Goal: Task Accomplishment & Management: Use online tool/utility

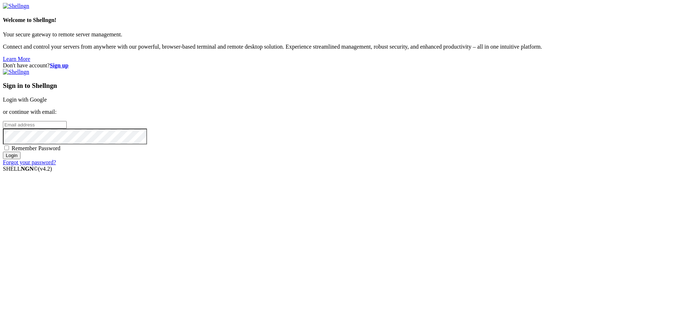
click at [47, 103] on link "Login with Google" at bounding box center [25, 100] width 44 height 6
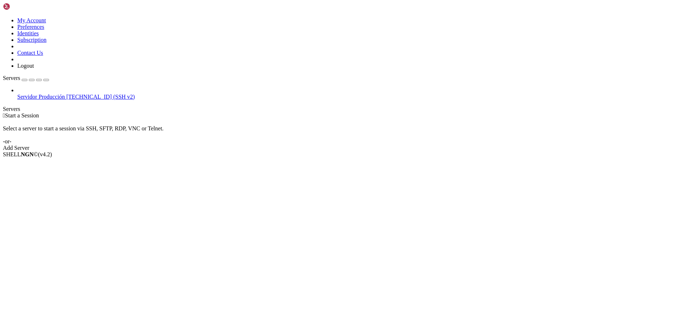
click at [45, 94] on span "Servidor Producción" at bounding box center [41, 97] width 48 height 6
click at [66, 94] on span "[TECHNICAL_ID] (SSH v2)" at bounding box center [100, 97] width 68 height 6
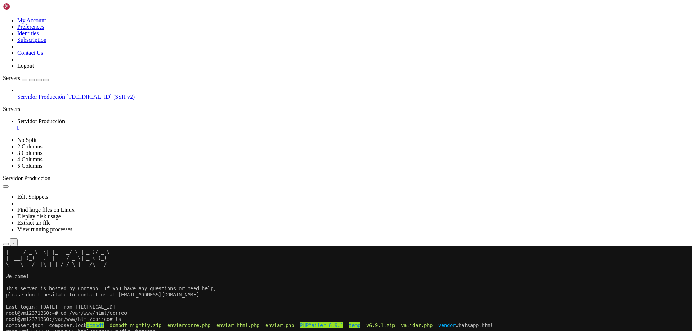
scroll to position [67, 0]
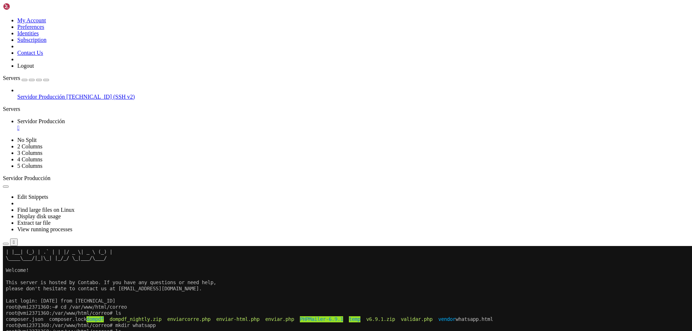
drag, startPoint x: 203, startPoint y: 453, endPoint x: 168, endPoint y: 454, distance: 35.0
drag, startPoint x: 168, startPoint y: 454, endPoint x: 360, endPoint y: 494, distance: 196.0
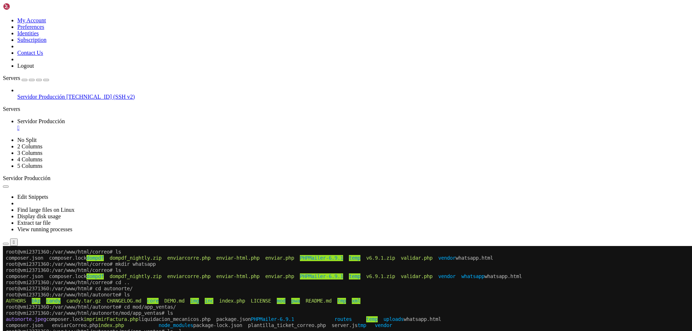
scroll to position [135, 0]
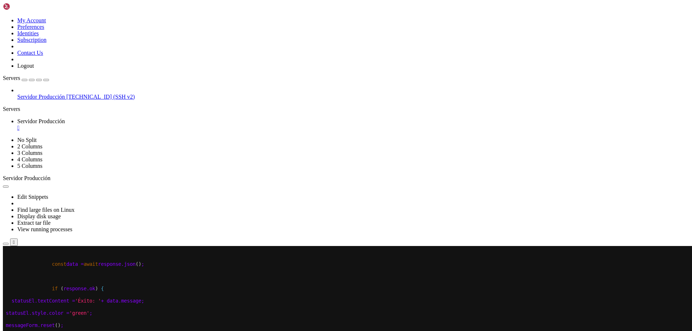
drag, startPoint x: 331, startPoint y: 334, endPoint x: 259, endPoint y: 357, distance: 75.3
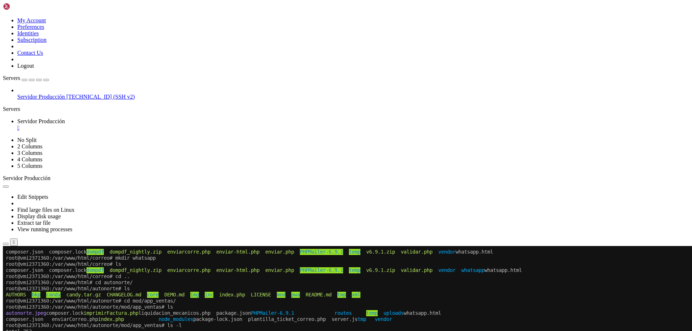
scroll to position [147, 0]
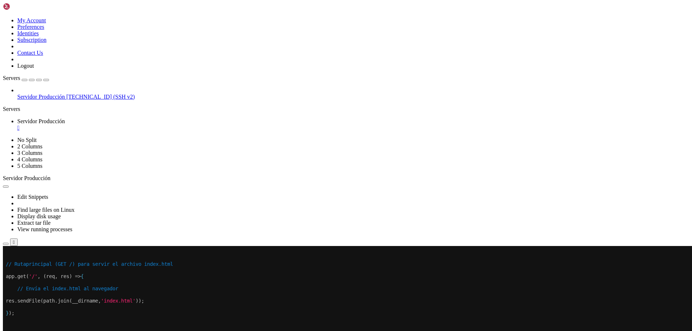
drag, startPoint x: 296, startPoint y: 363, endPoint x: 254, endPoint y: 363, distance: 42.2
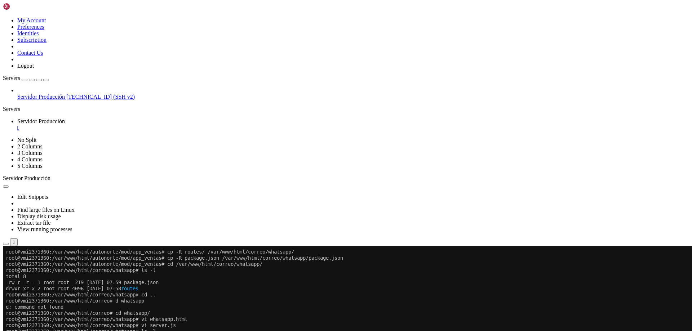
scroll to position [349, 0]
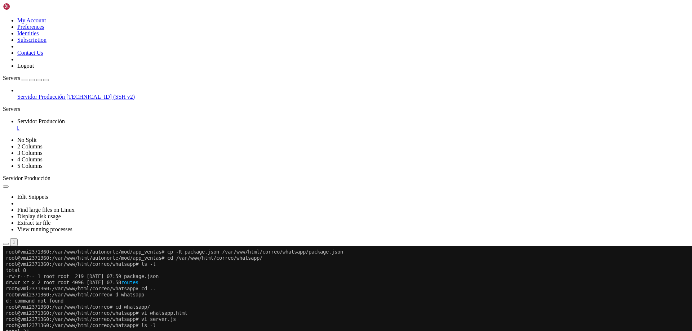
scroll to position [386, 0]
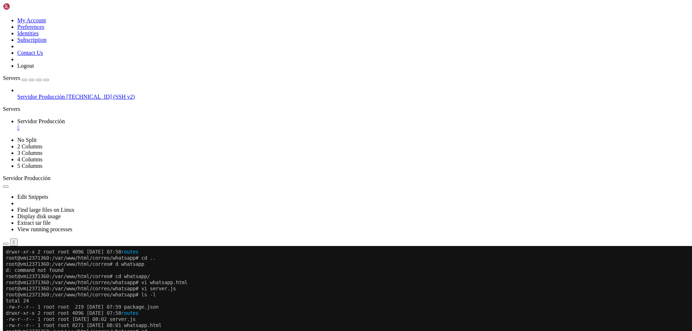
drag, startPoint x: 81, startPoint y: 516, endPoint x: 28, endPoint y: 516, distance: 53.7
drag, startPoint x: 33, startPoint y: 516, endPoint x: 246, endPoint y: 526, distance: 213.9
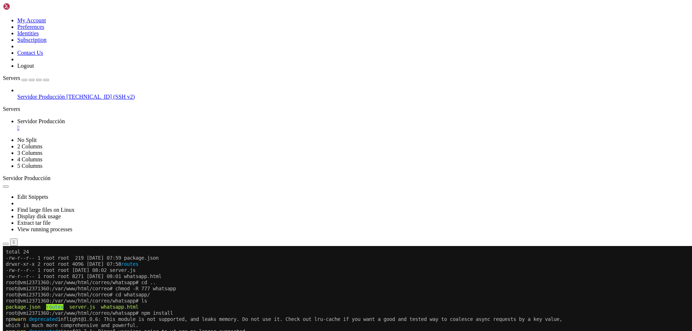
scroll to position [435, 0]
drag, startPoint x: 443, startPoint y: 472, endPoint x: 391, endPoint y: 530, distance: 78.3
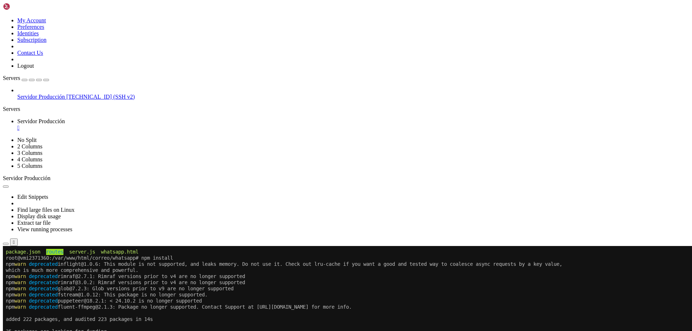
drag, startPoint x: 545, startPoint y: 450, endPoint x: 423, endPoint y: 493, distance: 129.5
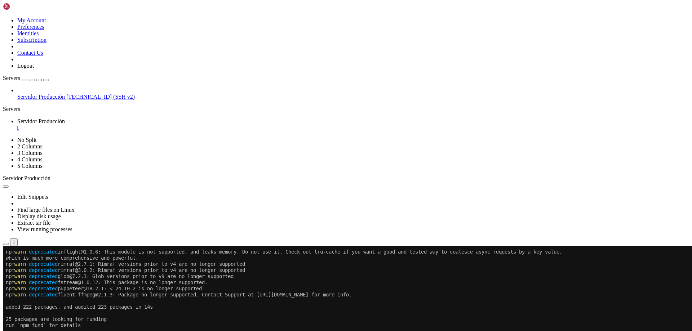
drag, startPoint x: 148, startPoint y: 515, endPoint x: 204, endPoint y: 523, distance: 56.5
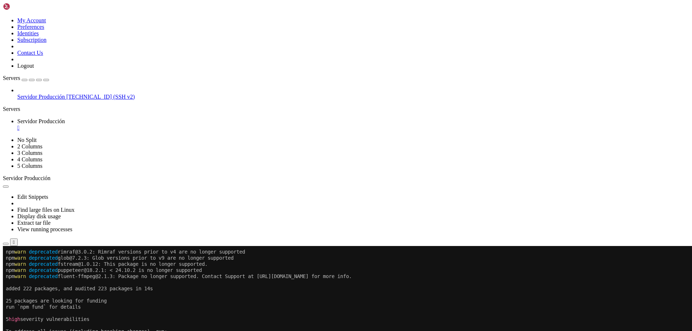
scroll to position [521, 0]
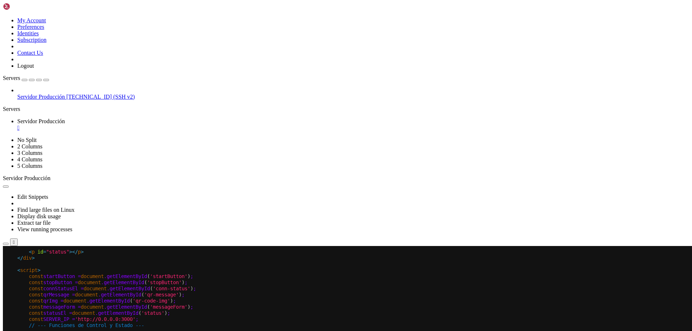
scroll to position [551, 0]
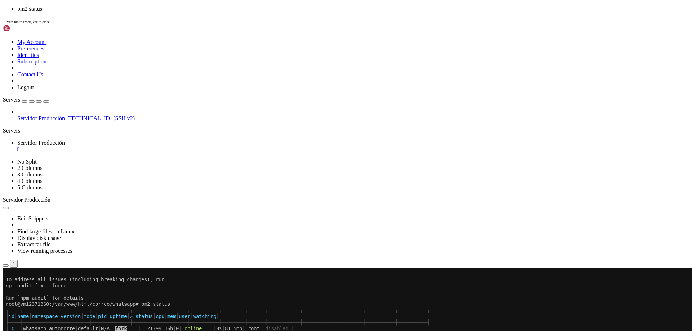
scroll to position [643, 0]
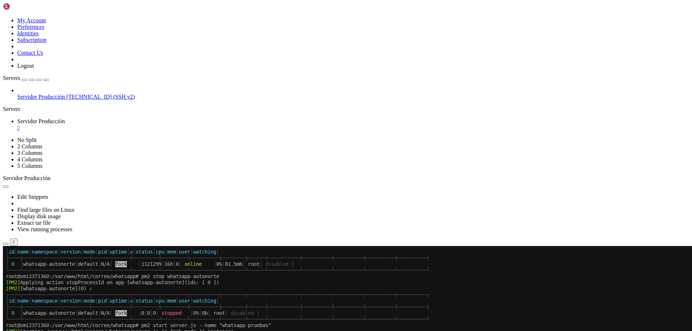
drag, startPoint x: 83, startPoint y: 509, endPoint x: 28, endPoint y: 509, distance: 55.1
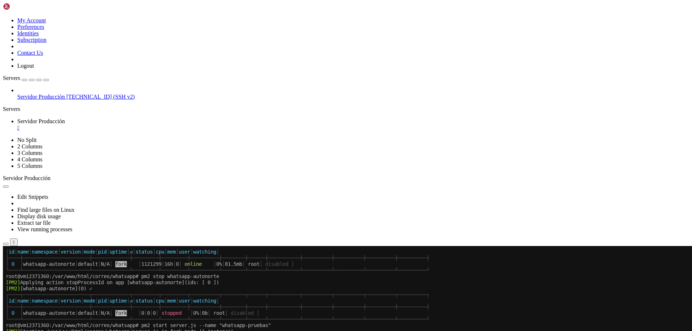
drag, startPoint x: 30, startPoint y: 509, endPoint x: 238, endPoint y: 529, distance: 209.2
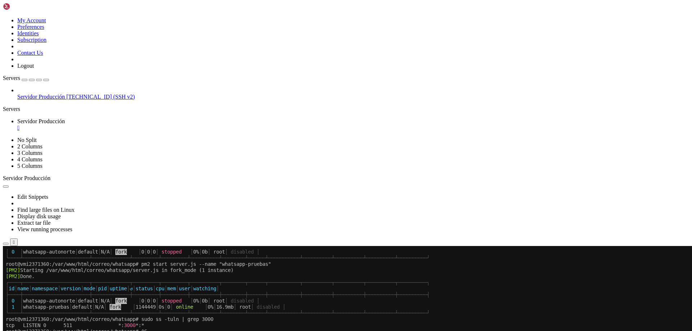
scroll to position [717, 0]
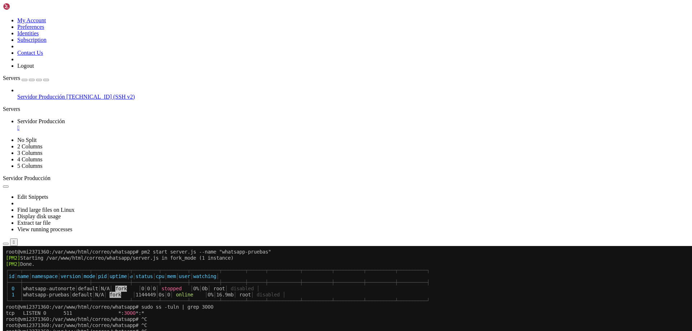
drag, startPoint x: 481, startPoint y: 471, endPoint x: 244, endPoint y: 519, distance: 241.6
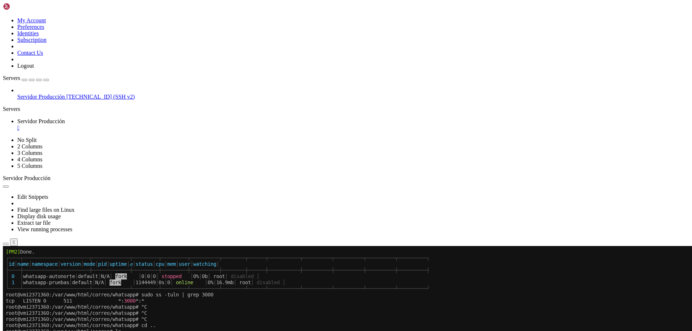
drag, startPoint x: 517, startPoint y: 487, endPoint x: 388, endPoint y: 513, distance: 131.3
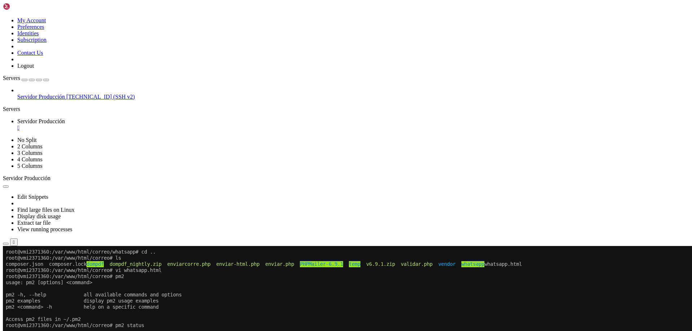
scroll to position [802, 0]
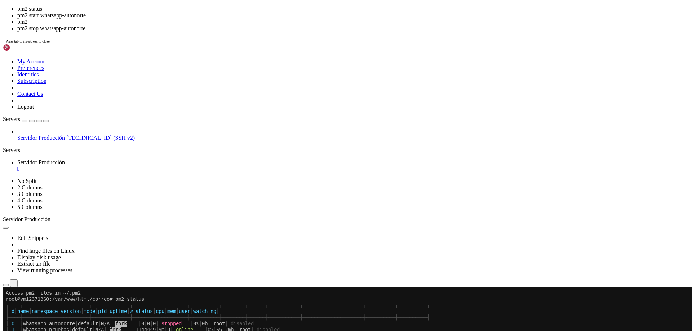
scroll to position [913, 0]
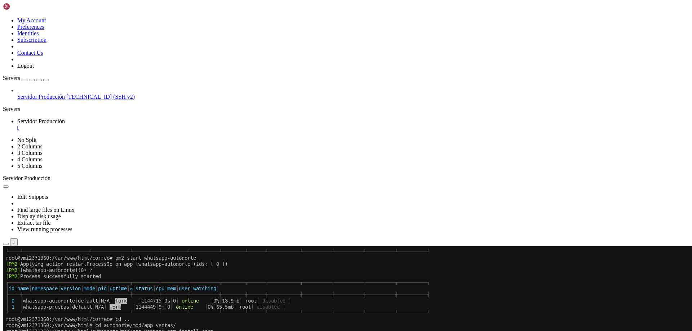
drag, startPoint x: 83, startPoint y: 509, endPoint x: 31, endPoint y: 508, distance: 51.9
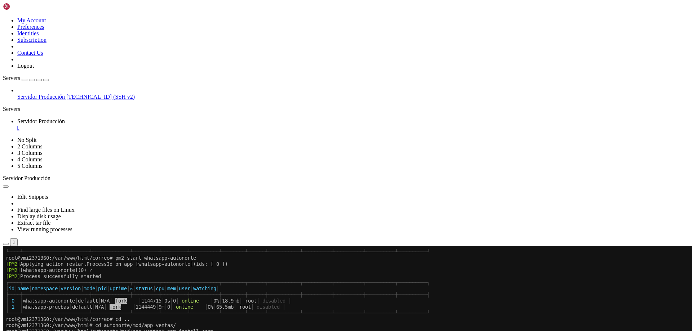
drag, startPoint x: 31, startPoint y: 508, endPoint x: 529, endPoint y: 481, distance: 498.4
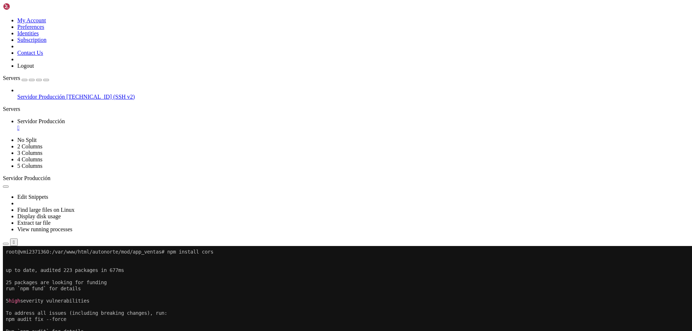
scroll to position [1035, 0]
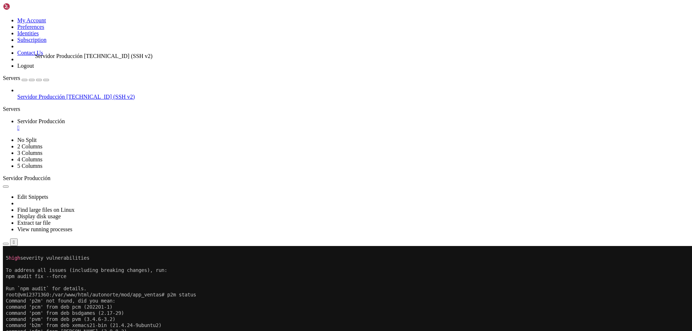
drag, startPoint x: 21, startPoint y: 47, endPoint x: 34, endPoint y: 50, distance: 12.9
click at [34, 94] on link "Servidor Producción 209.126.7.83 (SSH v2)" at bounding box center [353, 97] width 672 height 6
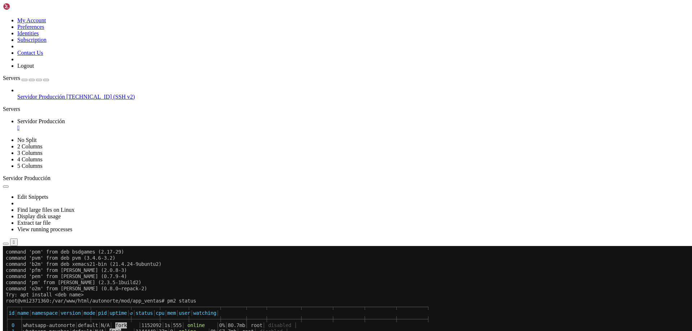
scroll to position [1096, 0]
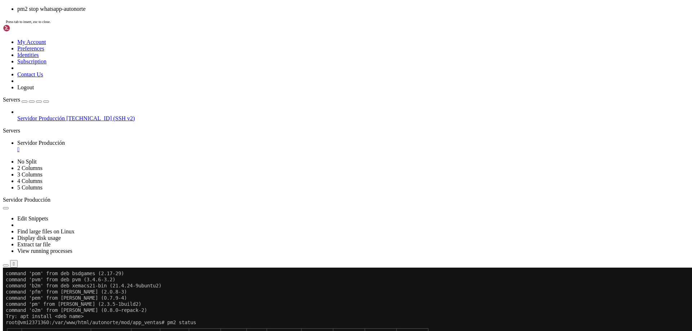
drag, startPoint x: 76, startPoint y: 539, endPoint x: 28, endPoint y: 538, distance: 47.9
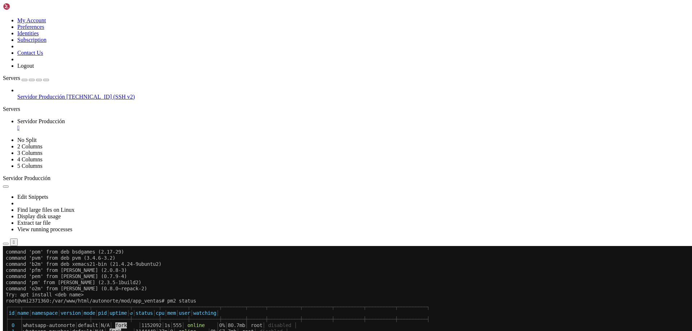
drag, startPoint x: 29, startPoint y: 516, endPoint x: 282, endPoint y: 524, distance: 252.7
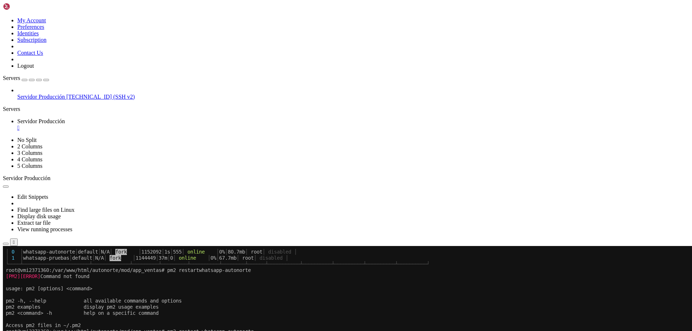
scroll to position [1213, 0]
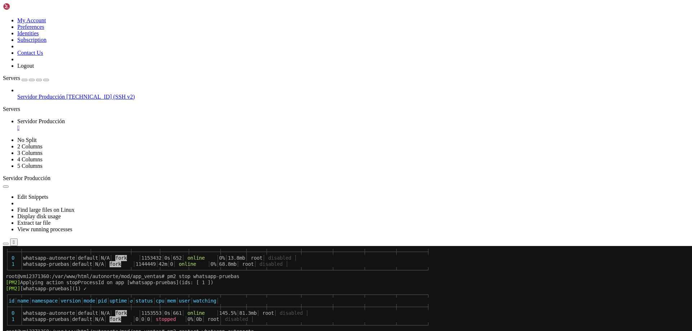
drag, startPoint x: 205, startPoint y: 522, endPoint x: 167, endPoint y: 521, distance: 38.2
drag, startPoint x: 171, startPoint y: 521, endPoint x: 355, endPoint y: 526, distance: 183.5
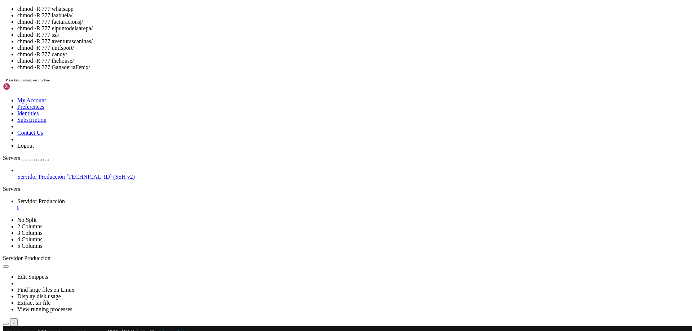
scroll to position [1550, 0]
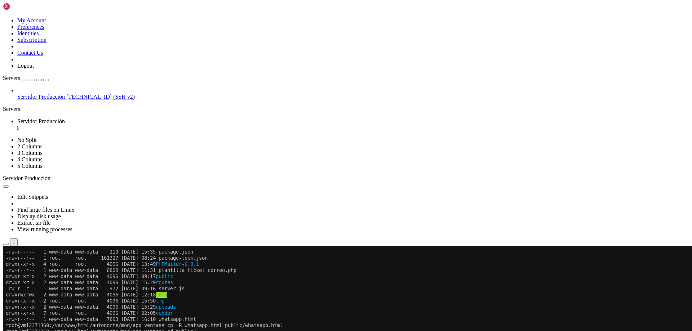
drag, startPoint x: 169, startPoint y: 529, endPoint x: 158, endPoint y: 528, distance: 11.2
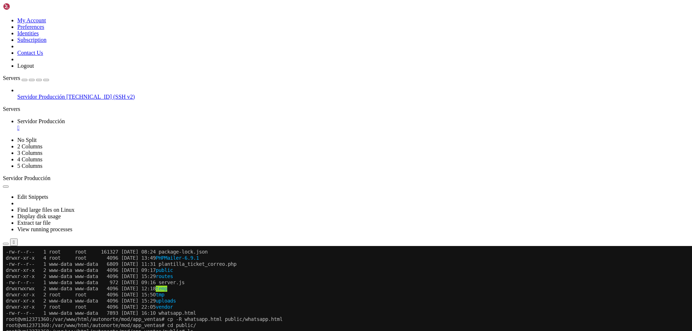
drag, startPoint x: 55, startPoint y: 527, endPoint x: 190, endPoint y: 525, distance: 134.4
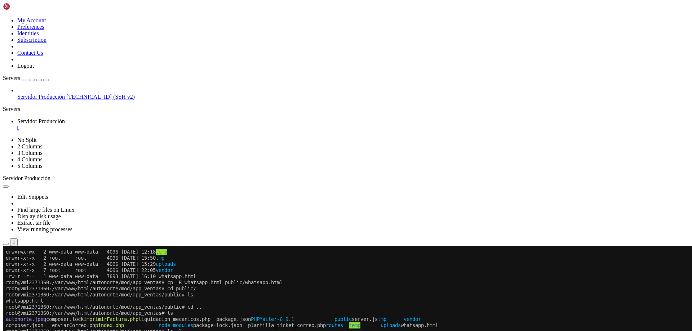
scroll to position [1599, 0]
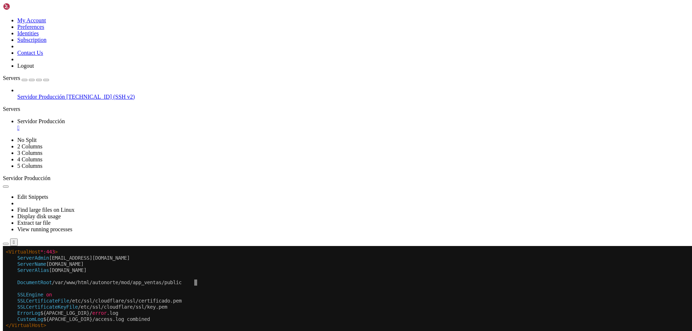
drag, startPoint x: 354, startPoint y: 334, endPoint x: 258, endPoint y: 341, distance: 96.1
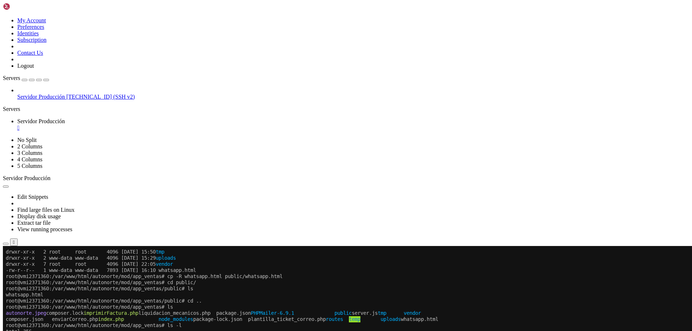
scroll to position [1611, 0]
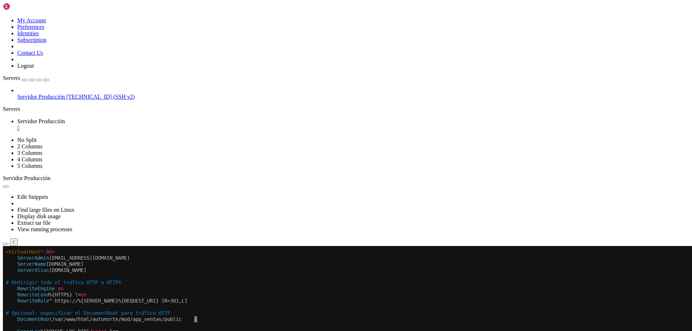
drag, startPoint x: 282, startPoint y: 327, endPoint x: 229, endPoint y: 355, distance: 59.5
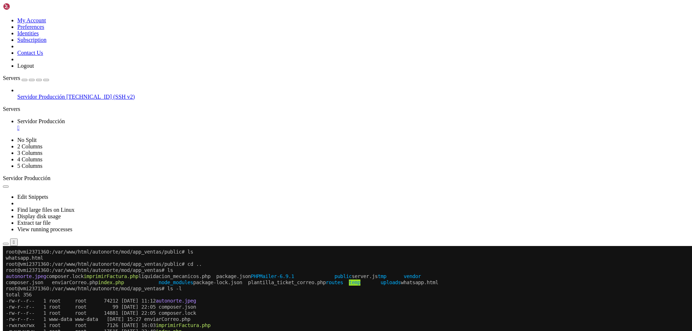
scroll to position [1783, 0]
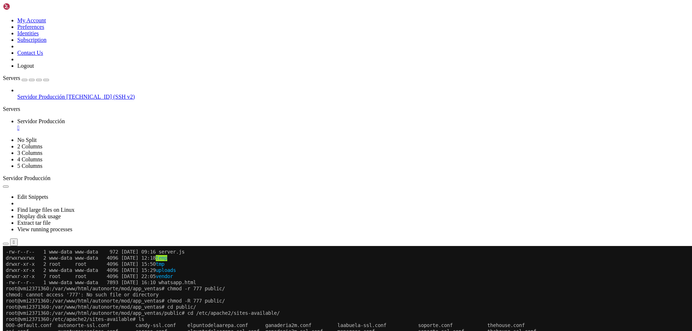
drag, startPoint x: 395, startPoint y: 434, endPoint x: 464, endPoint y: 507, distance: 100.9
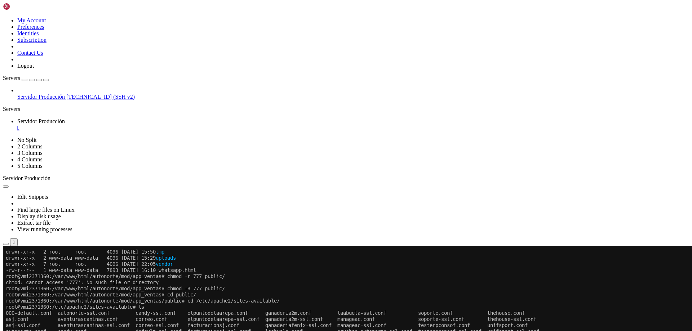
scroll to position [1819, 0]
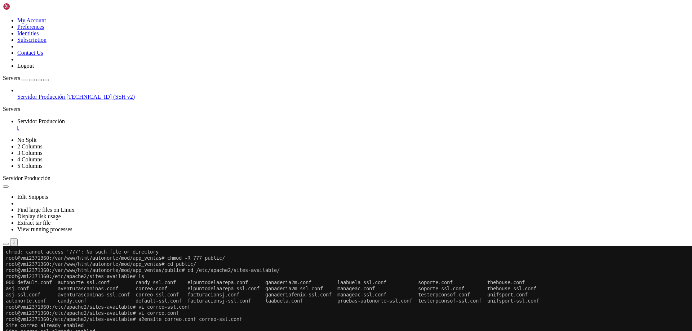
scroll to position [1832, 0]
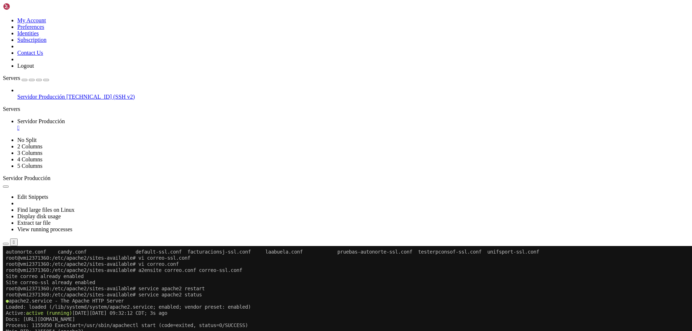
scroll to position [1874, 0]
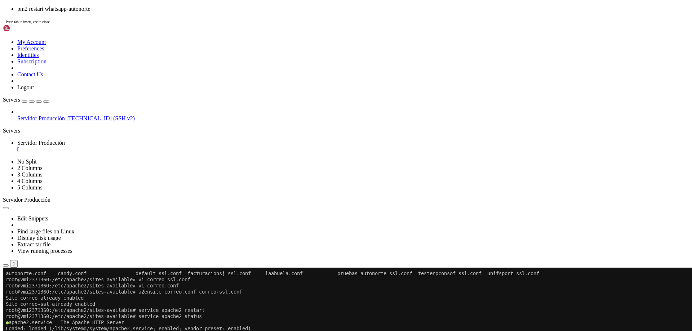
drag, startPoint x: 82, startPoint y: 528, endPoint x: 28, endPoint y: 530, distance: 54.1
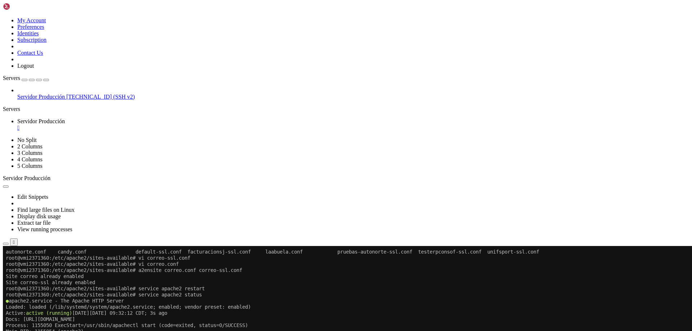
drag, startPoint x: 32, startPoint y: 509, endPoint x: 304, endPoint y: 525, distance: 272.2
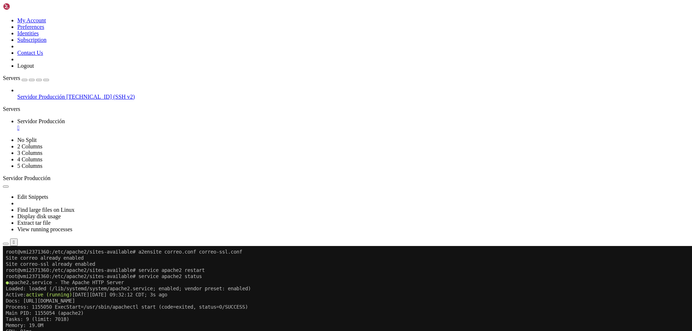
scroll to position [1936, 0]
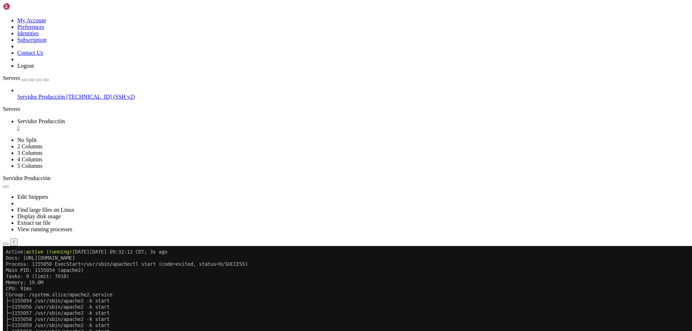
drag, startPoint x: 548, startPoint y: 433, endPoint x: 500, endPoint y: 477, distance: 65.5
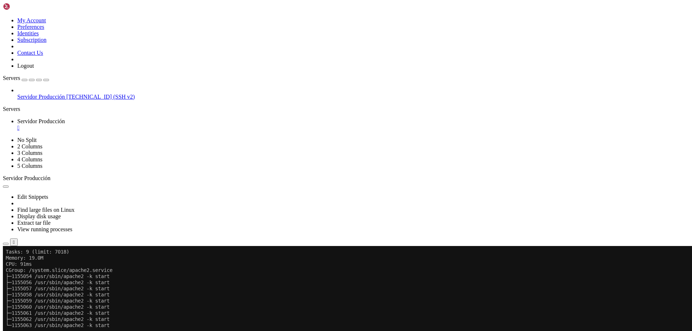
drag, startPoint x: 506, startPoint y: 375, endPoint x: 511, endPoint y: 435, distance: 59.6
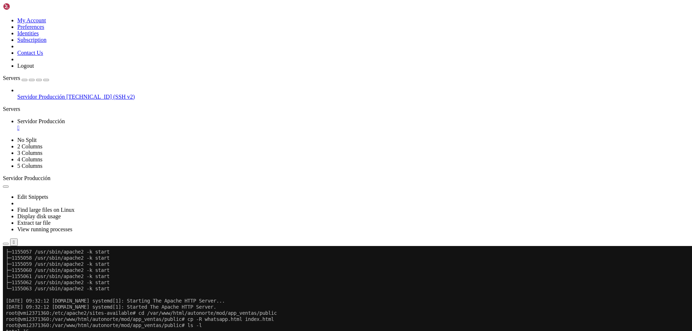
drag, startPoint x: 469, startPoint y: 498, endPoint x: 450, endPoint y: 499, distance: 19.1
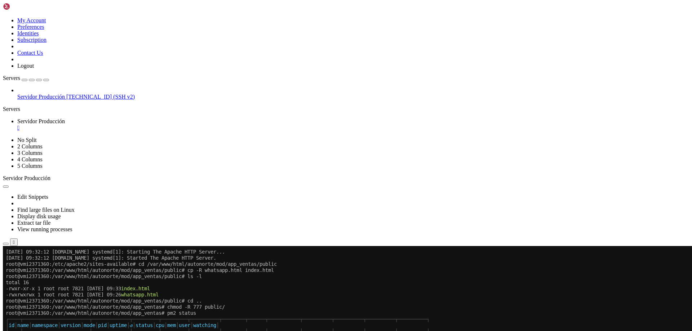
drag, startPoint x: 357, startPoint y: 454, endPoint x: 312, endPoint y: 492, distance: 59.1
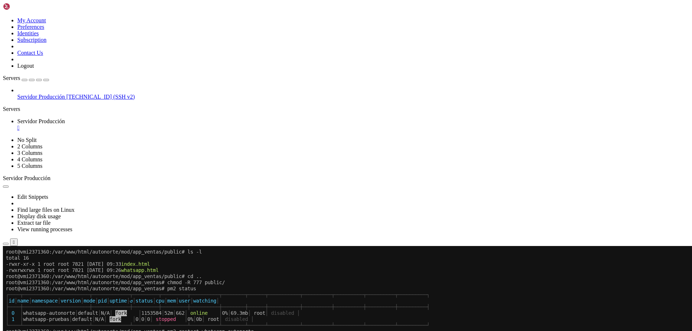
scroll to position [2083, 0]
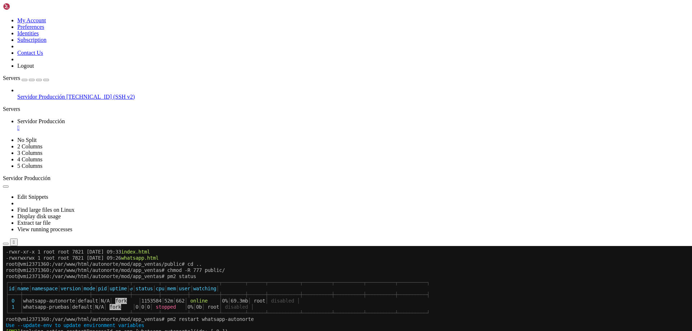
drag, startPoint x: 363, startPoint y: 443, endPoint x: 284, endPoint y: 484, distance: 89.1
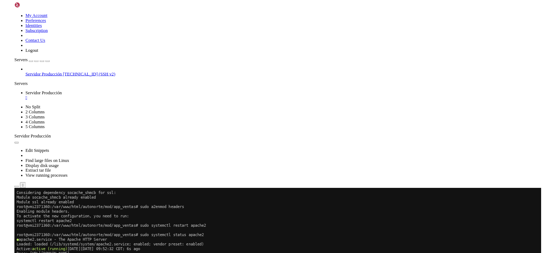
scroll to position [2303, 0]
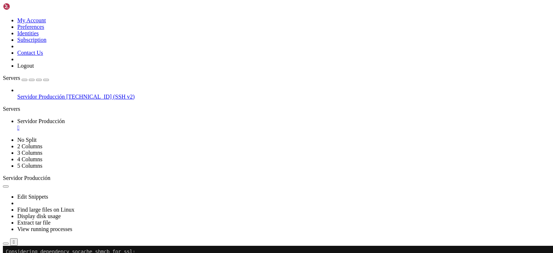
drag, startPoint x: 67, startPoint y: 331, endPoint x: 37, endPoint y: 332, distance: 29.9
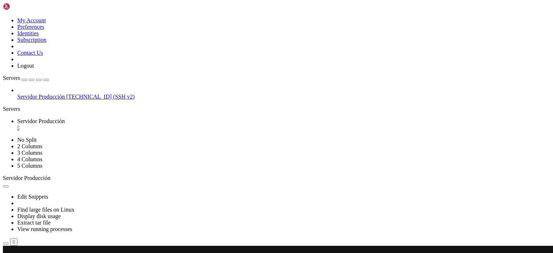
drag, startPoint x: 31, startPoint y: 332, endPoint x: 189, endPoint y: 296, distance: 162.2
drag, startPoint x: 195, startPoint y: 281, endPoint x: 57, endPoint y: 282, distance: 138.4
drag, startPoint x: 79, startPoint y: 283, endPoint x: 67, endPoint y: 303, distance: 23.2
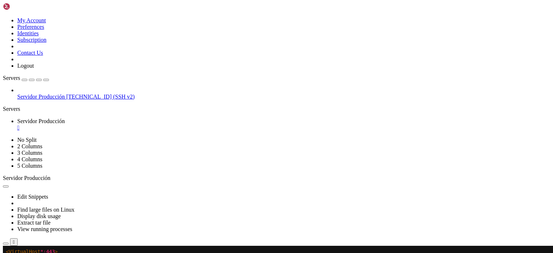
drag, startPoint x: 234, startPoint y: 385, endPoint x: 228, endPoint y: 431, distance: 46.1
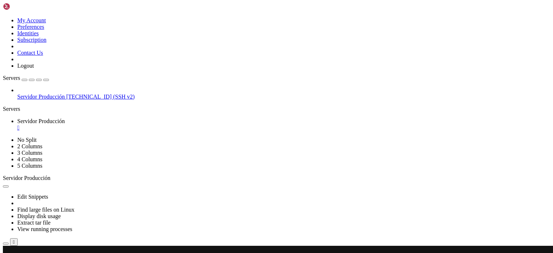
scroll to position [2585, 0]
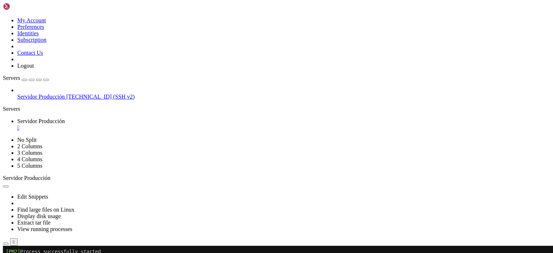
scroll to position [3093, 0]
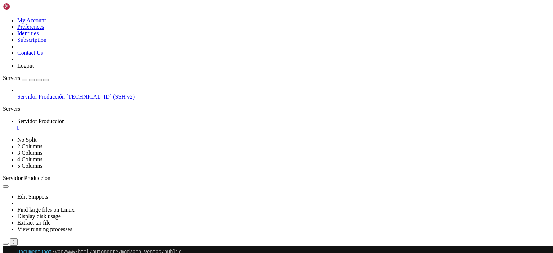
scroll to position [3112, 0]
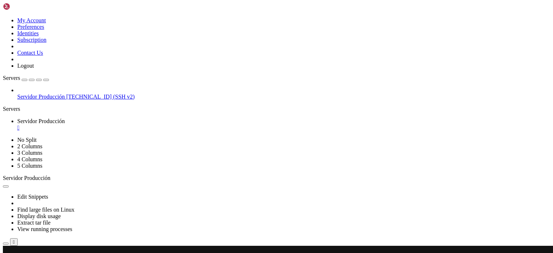
drag, startPoint x: 14, startPoint y: 386, endPoint x: 217, endPoint y: 423, distance: 207.1
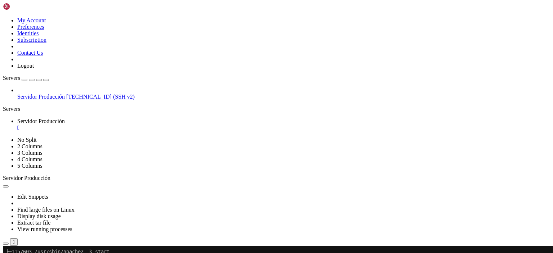
drag, startPoint x: 239, startPoint y: 395, endPoint x: 180, endPoint y: 399, distance: 58.9
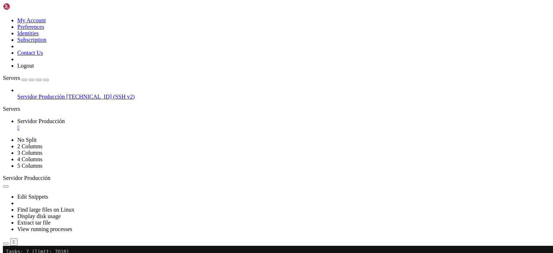
drag, startPoint x: 175, startPoint y: 365, endPoint x: 116, endPoint y: 384, distance: 62.7
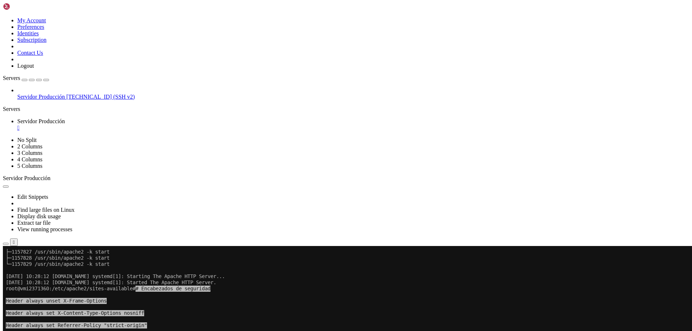
scroll to position [3528, 0]
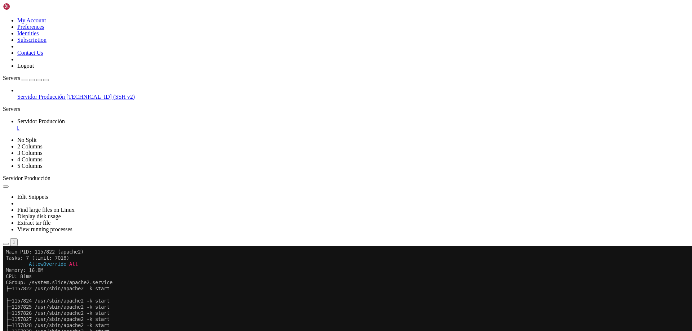
scroll to position [3559, 0]
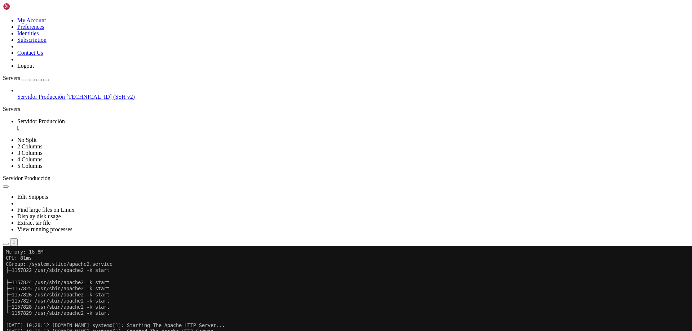
drag, startPoint x: 368, startPoint y: 471, endPoint x: 333, endPoint y: 499, distance: 45.4
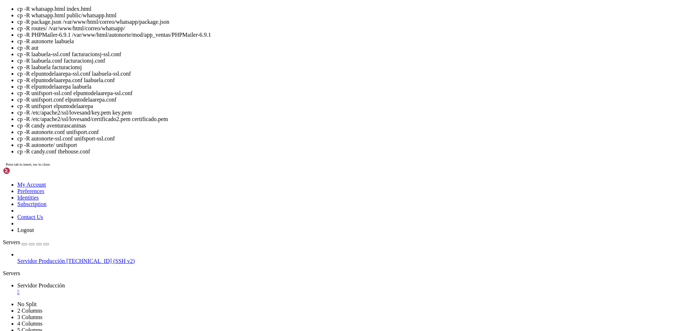
scroll to position [3565, 0]
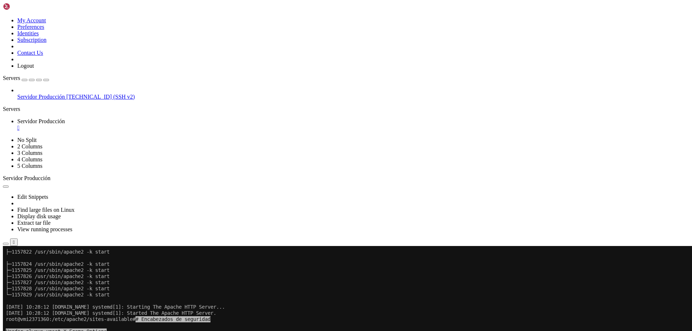
scroll to position [3583, 0]
